Goal: Task Accomplishment & Management: Manage account settings

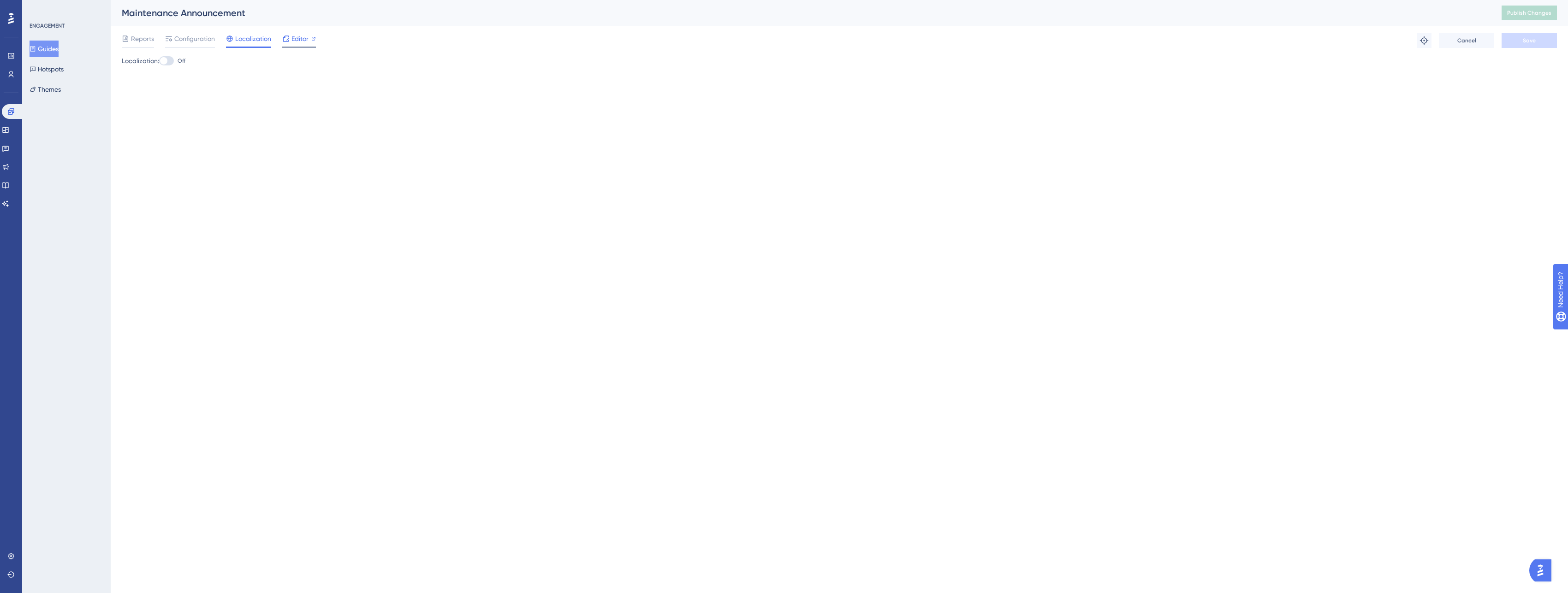
click at [306, 38] on span "Editor" at bounding box center [300, 39] width 17 height 11
click at [308, 33] on span "Editor" at bounding box center [300, 39] width 17 height 11
click at [1512, 10] on span "Publish Changes" at bounding box center [1529, 13] width 44 height 7
drag, startPoint x: 245, startPoint y: 9, endPoint x: 121, endPoint y: 9, distance: 124.0
click at [120, 8] on div "Maintenance Announcement Publish Changes" at bounding box center [839, 13] width 1457 height 26
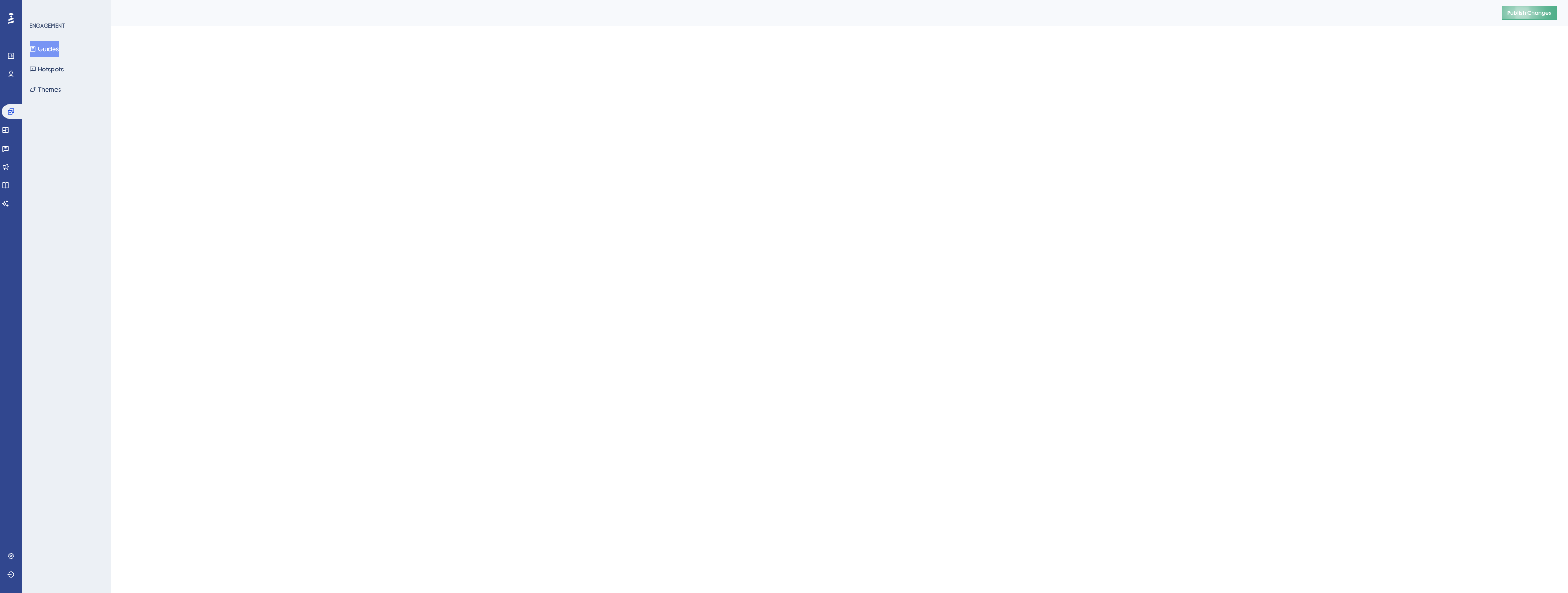
click at [1519, 12] on span "Publish Changes" at bounding box center [1529, 13] width 44 height 7
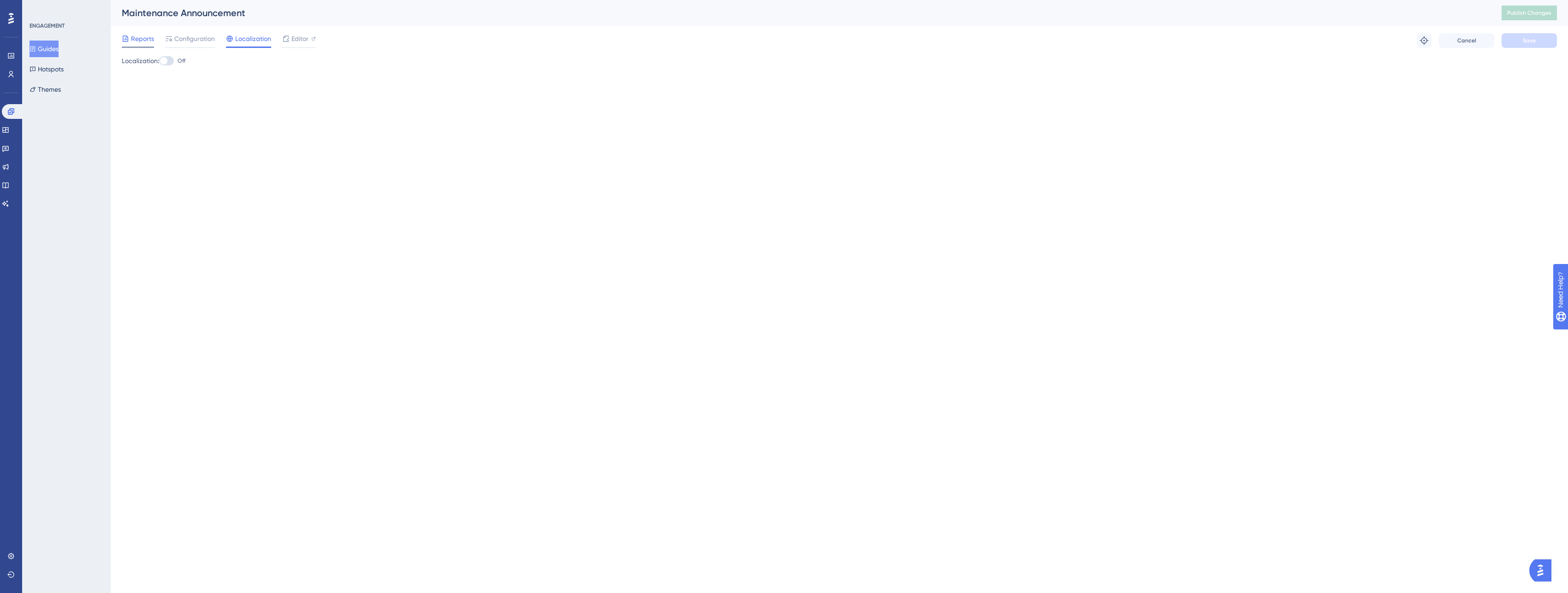
click at [140, 41] on span "Reports" at bounding box center [142, 39] width 23 height 11
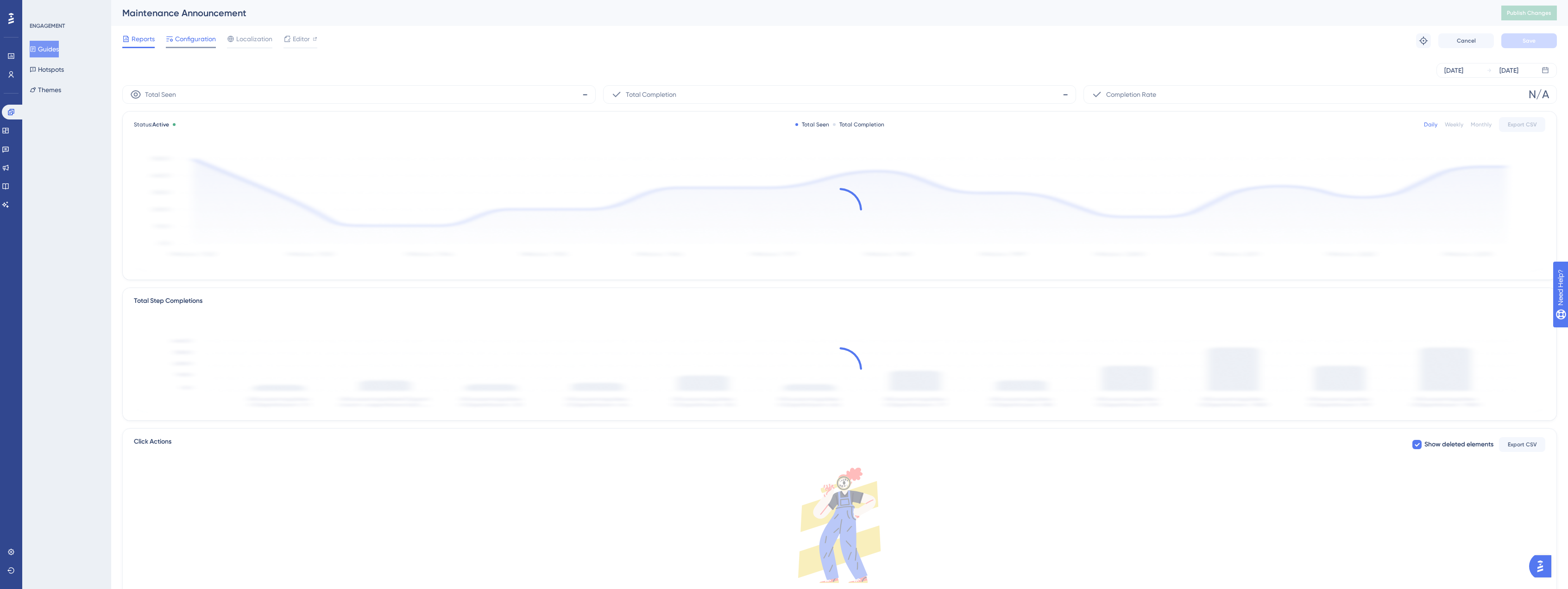
click at [194, 40] on span "Configuration" at bounding box center [195, 39] width 41 height 11
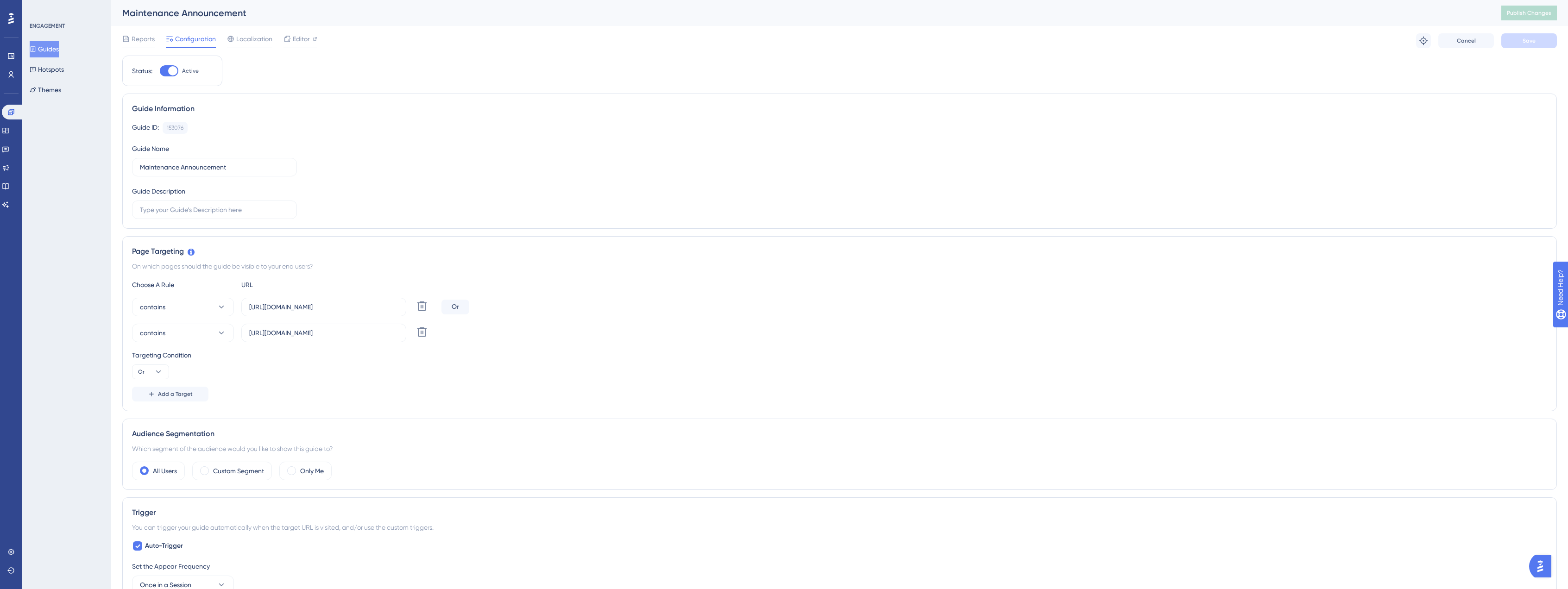
click at [170, 71] on div at bounding box center [172, 70] width 9 height 9
click at [160, 71] on input "Active" at bounding box center [160, 71] width 1 height 1
checkbox input "false"
click at [1527, 41] on span "Save" at bounding box center [1528, 41] width 13 height 7
click at [1534, 12] on span "Publish Changes" at bounding box center [1529, 13] width 45 height 7
